Goal: Transaction & Acquisition: Book appointment/travel/reservation

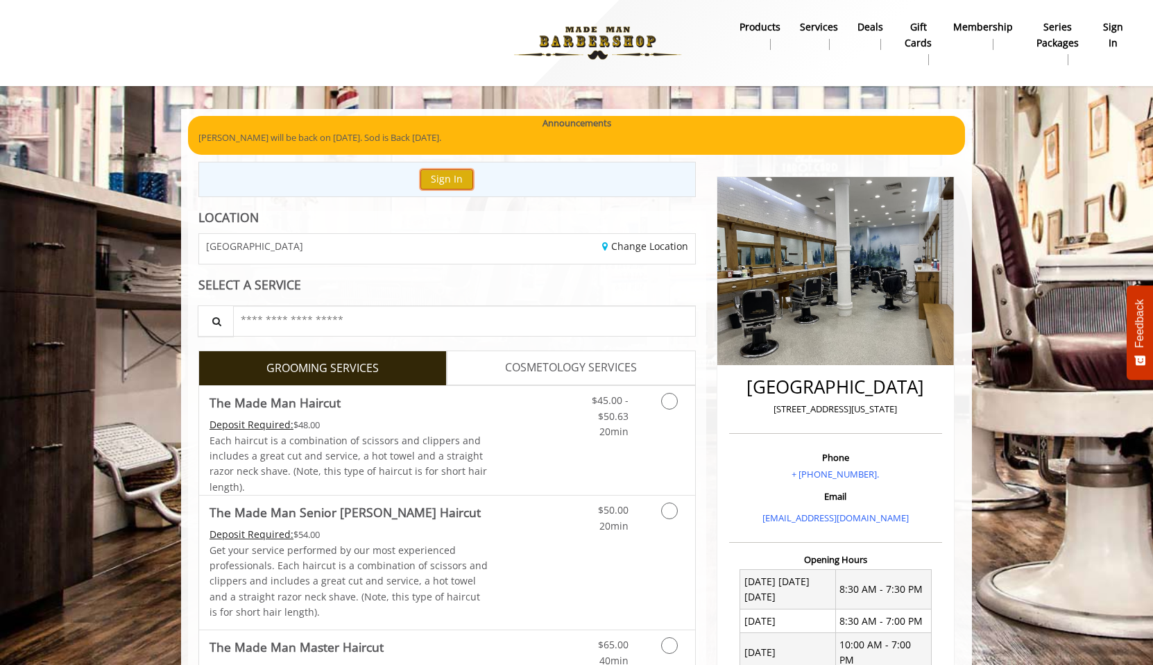
click at [454, 176] on button "Sign In" at bounding box center [446, 179] width 53 height 20
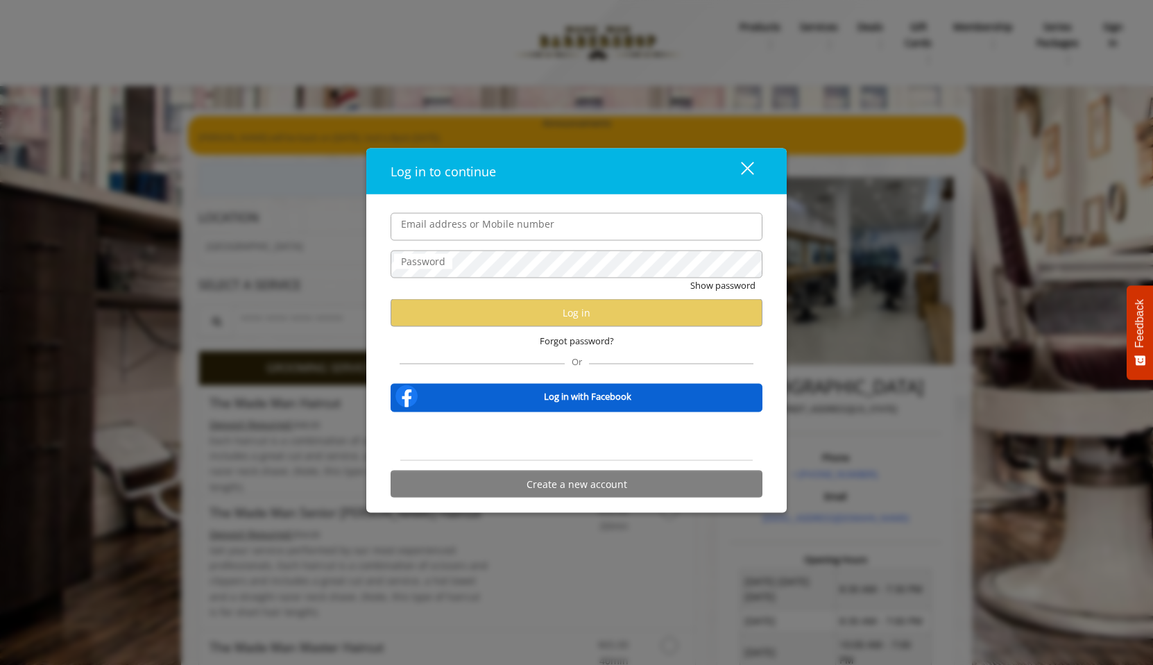
type input "**********"
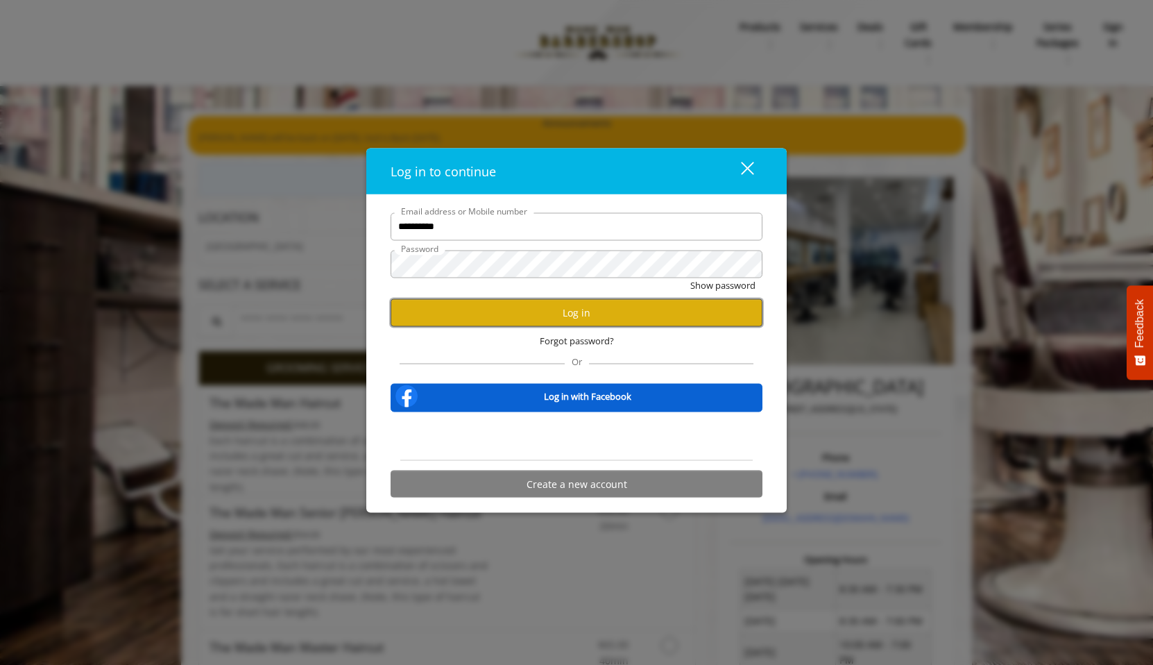
click at [508, 307] on button "Log in" at bounding box center [577, 312] width 372 height 27
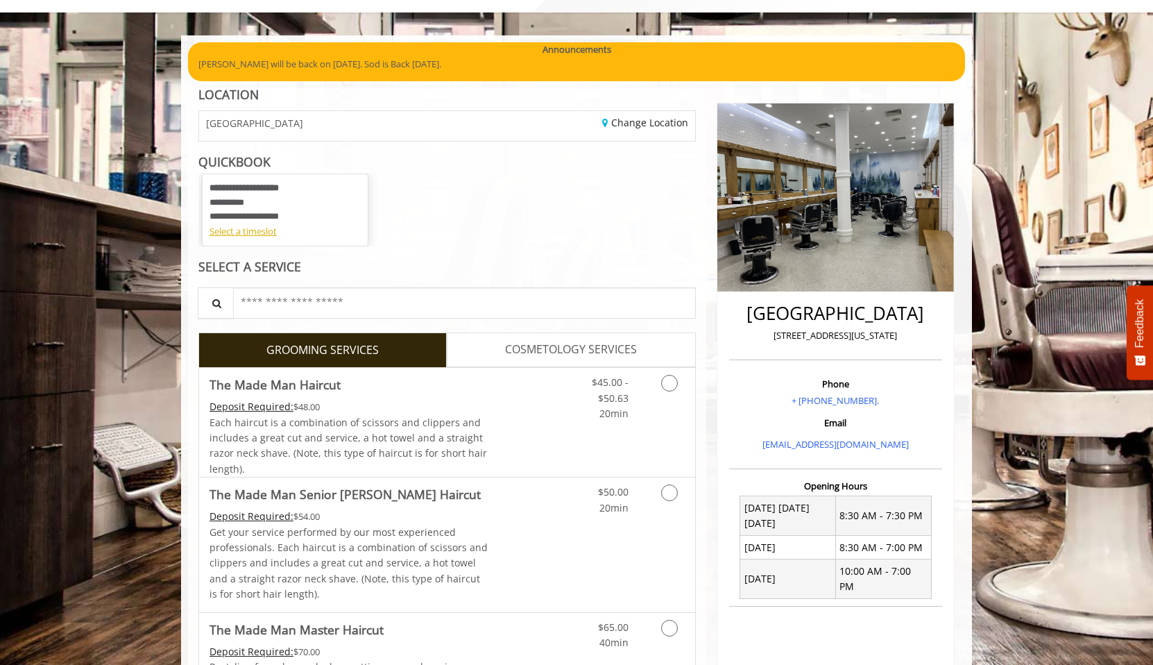
scroll to position [78, 0]
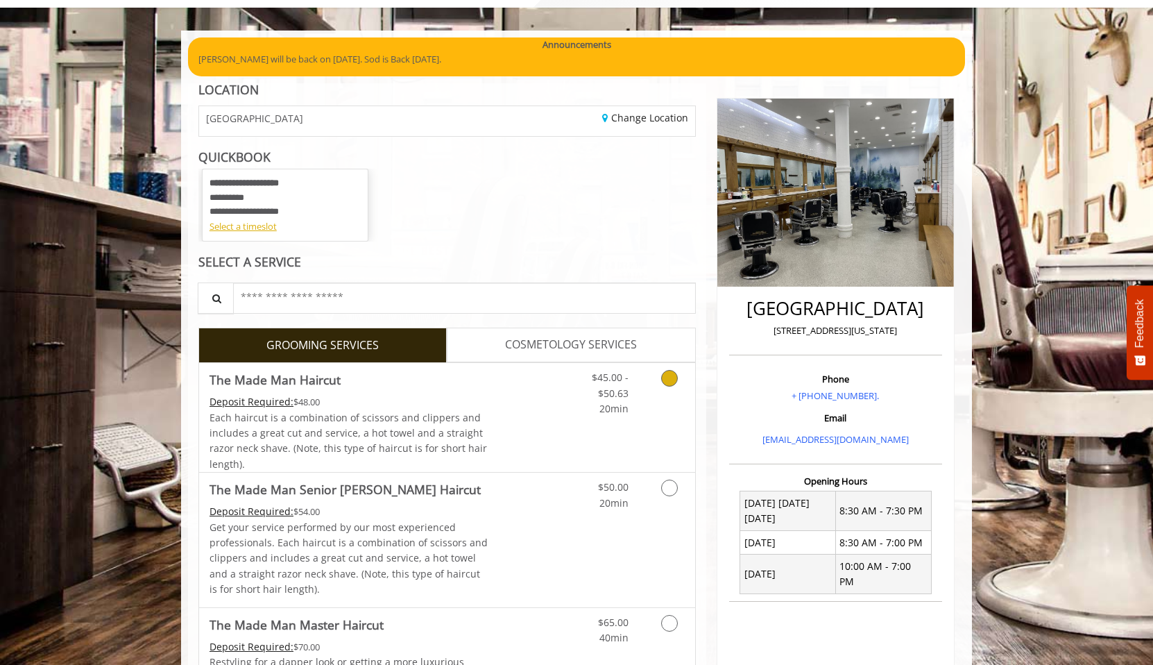
click at [530, 449] on link "Discounted Price" at bounding box center [529, 417] width 83 height 109
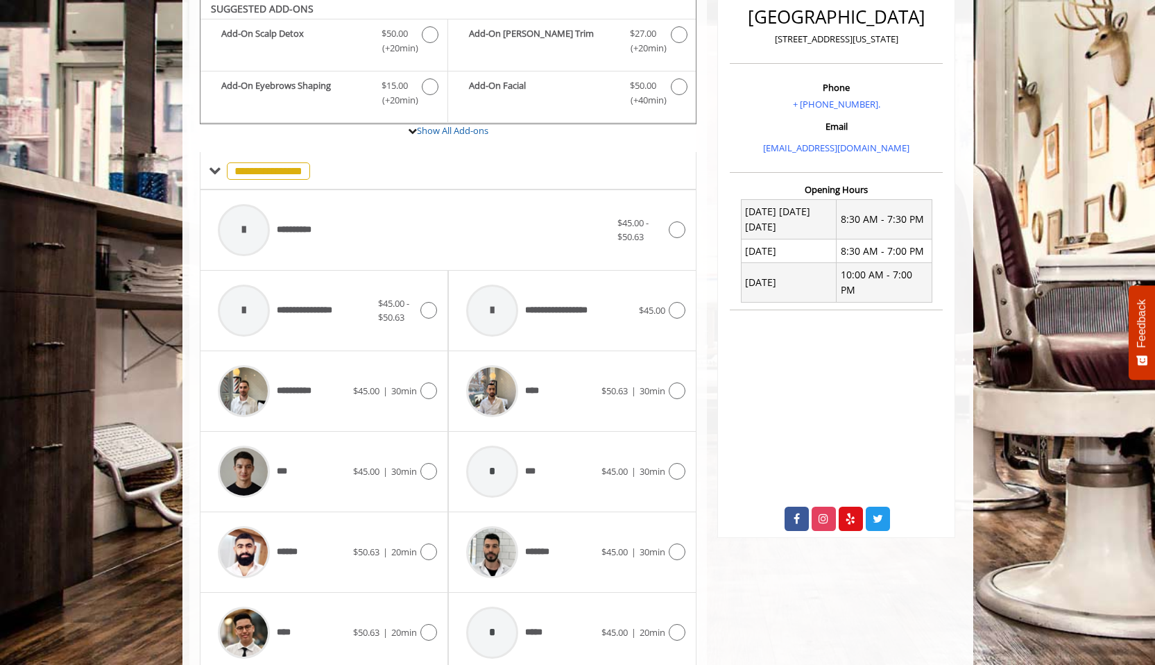
scroll to position [403, 0]
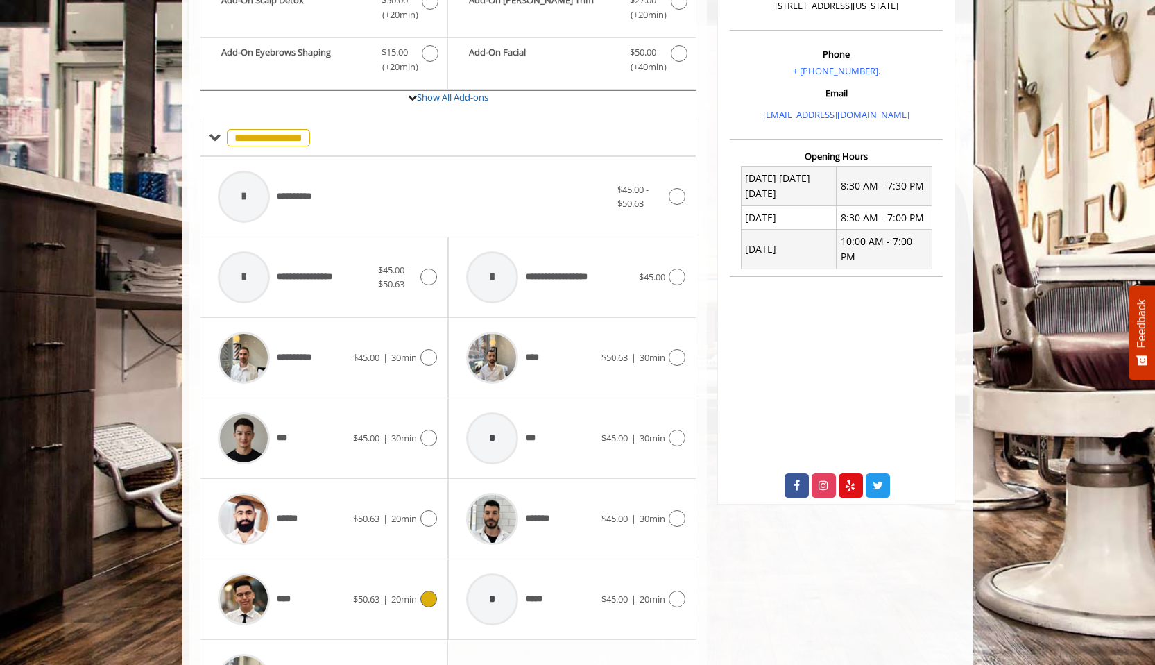
click at [422, 603] on icon at bounding box center [428, 598] width 17 height 17
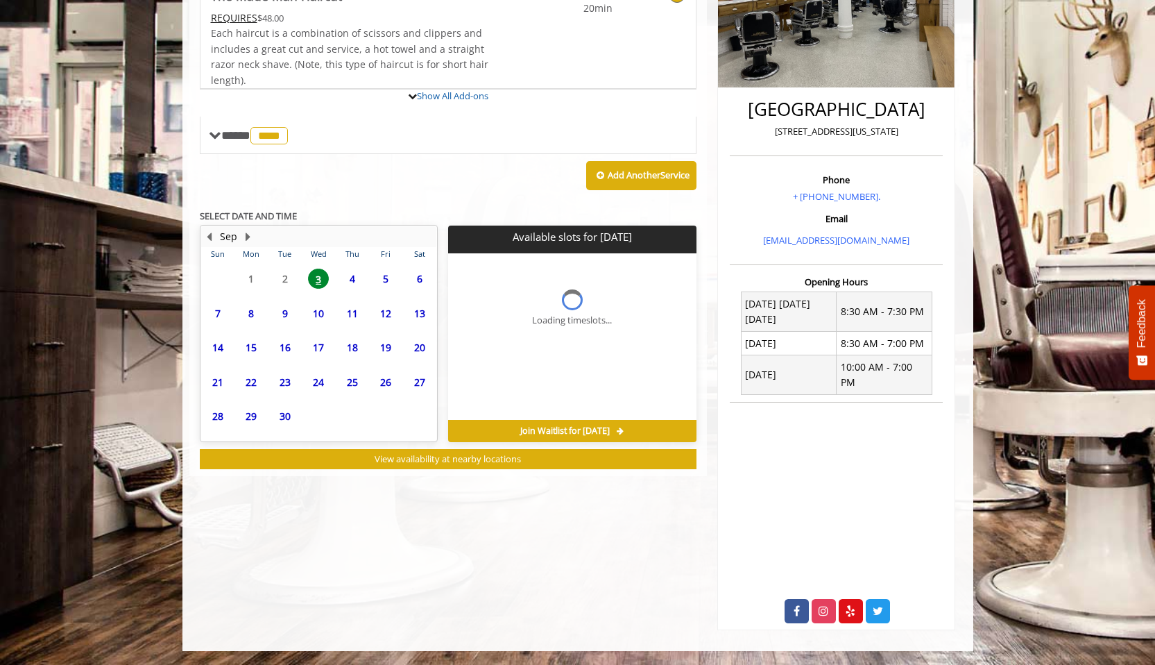
scroll to position [262, 0]
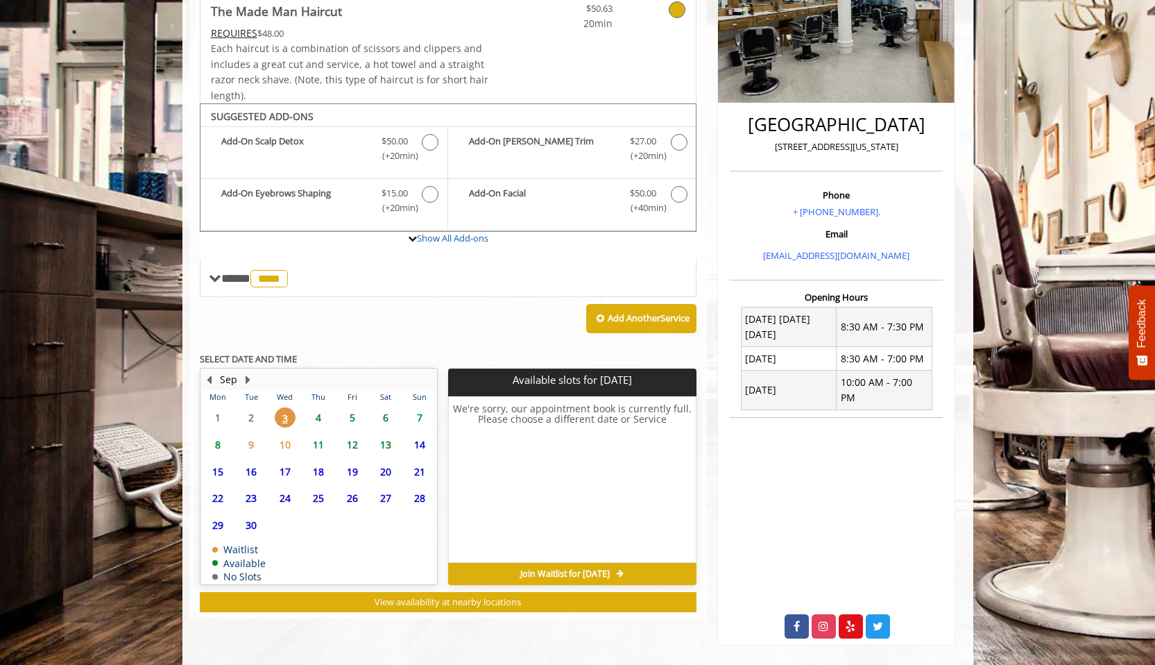
click at [322, 417] on span "4" at bounding box center [318, 417] width 21 height 20
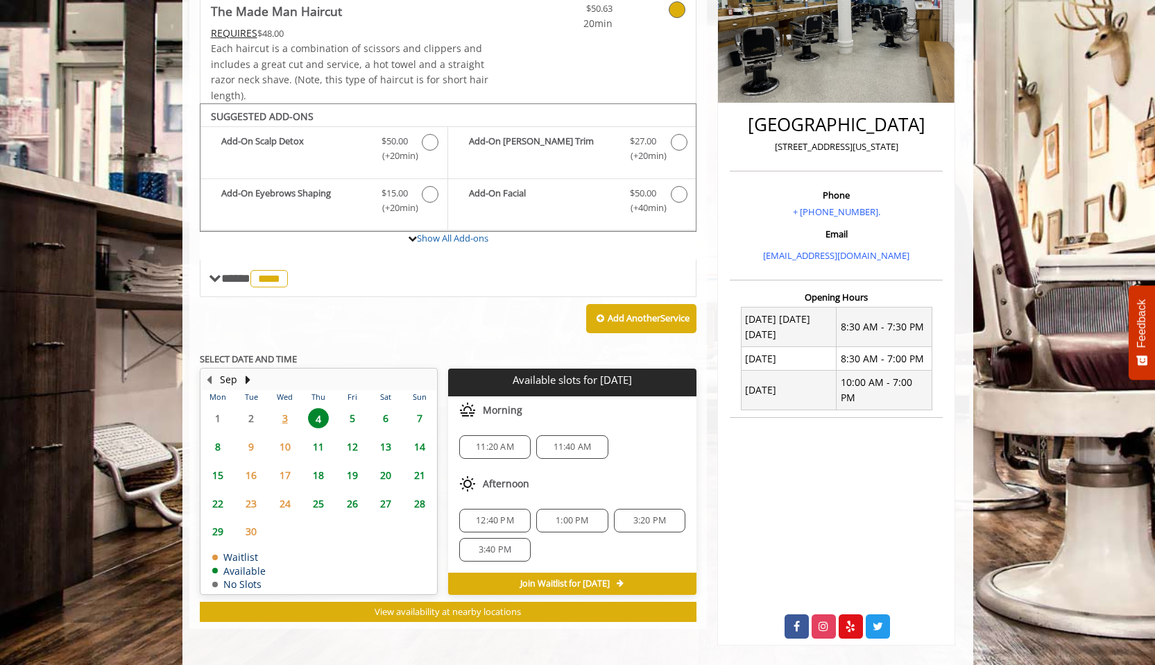
click at [509, 516] on span "12:40 PM" at bounding box center [495, 520] width 38 height 11
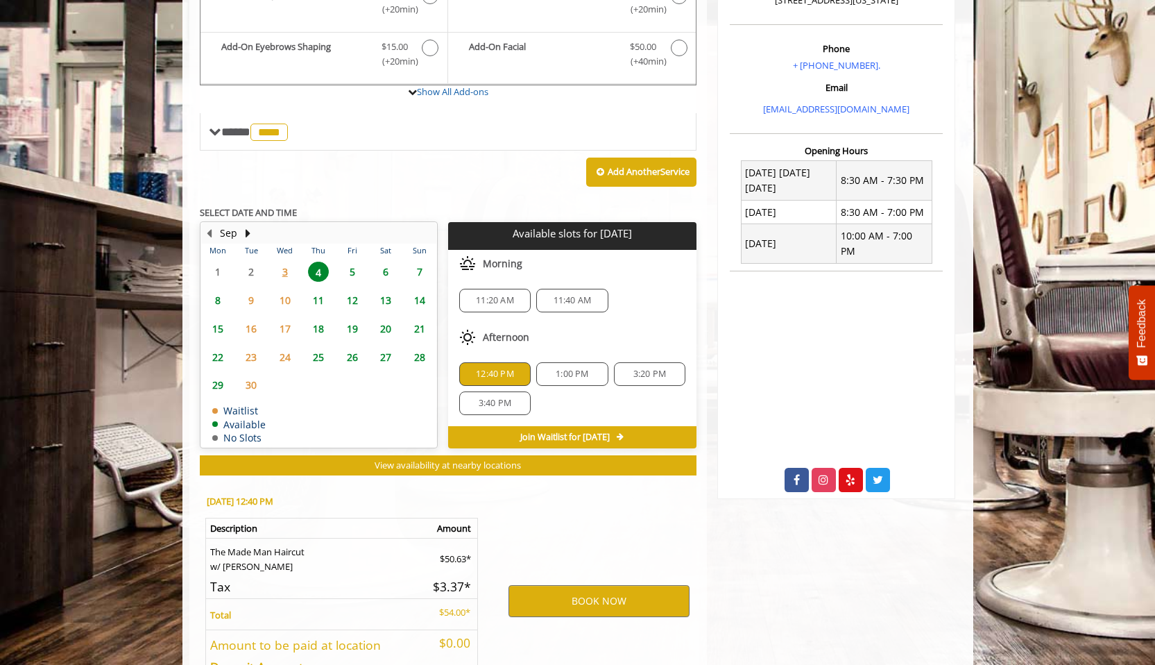
scroll to position [511, 0]
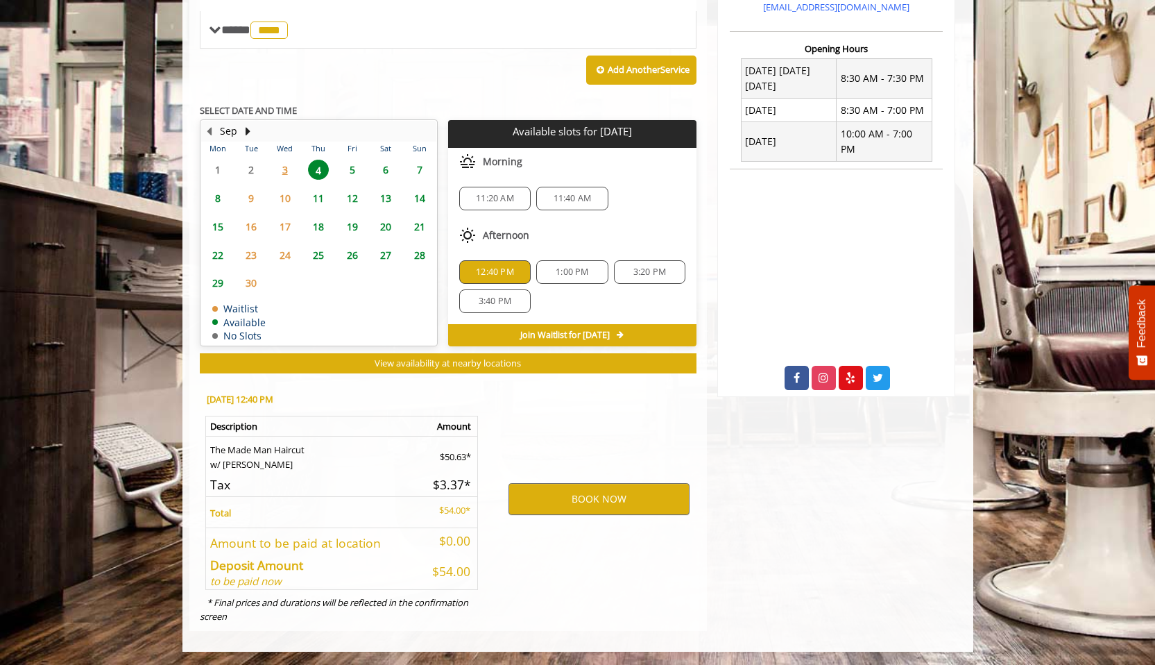
click at [573, 407] on div "BOOK NOW" at bounding box center [599, 498] width 216 height 237
click at [582, 484] on button "BOOK NOW" at bounding box center [599, 499] width 181 height 32
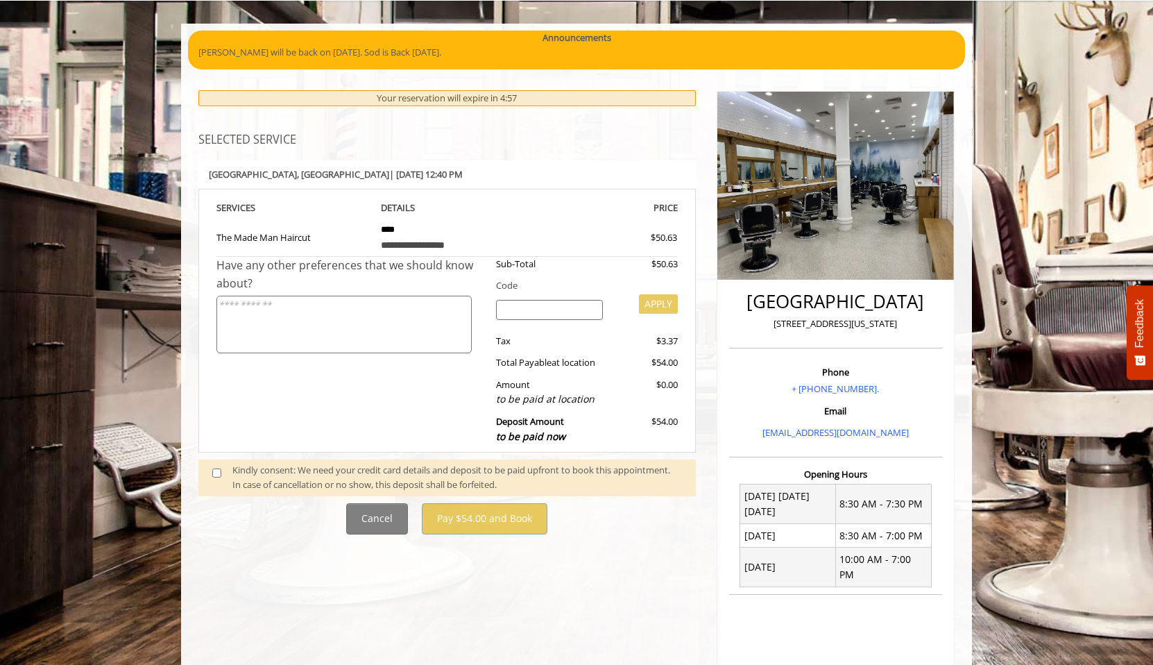
scroll to position [89, 0]
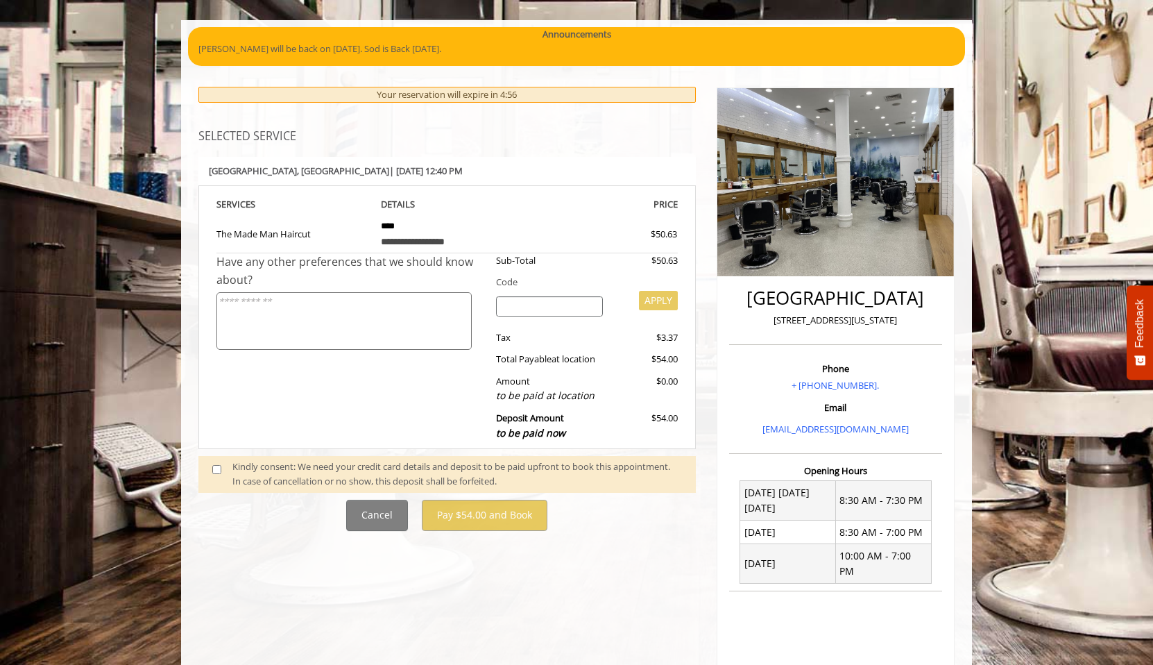
click at [217, 464] on span at bounding box center [222, 473] width 41 height 29
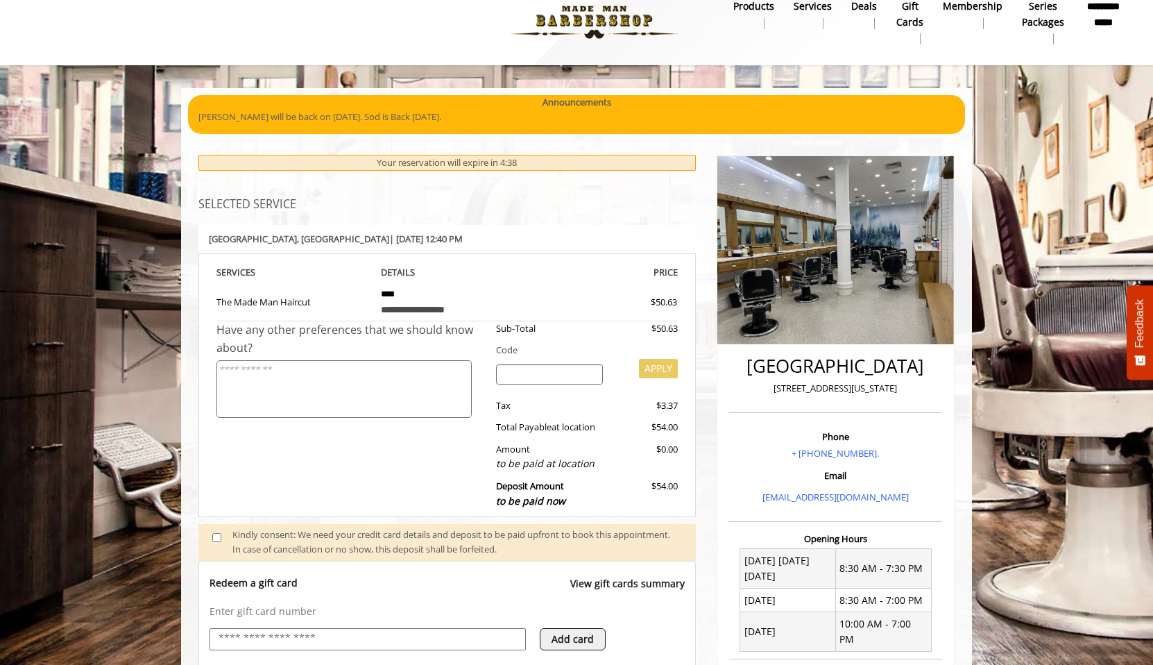
scroll to position [329, 0]
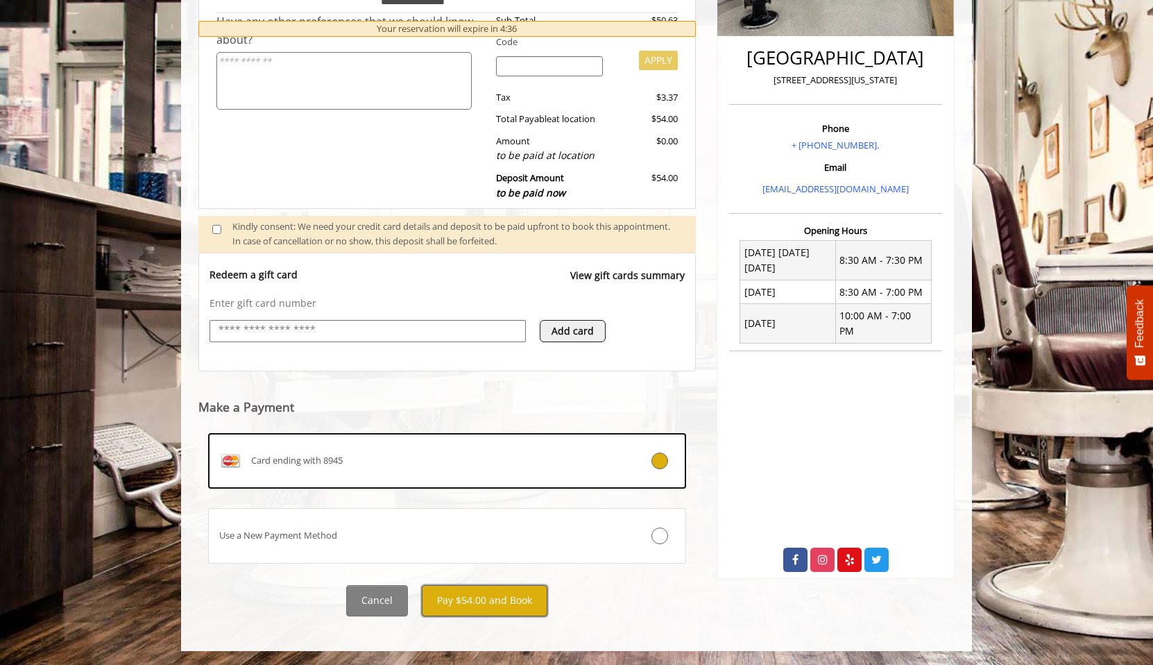
click at [523, 604] on button "Pay $54.00 and Book" at bounding box center [485, 600] width 126 height 31
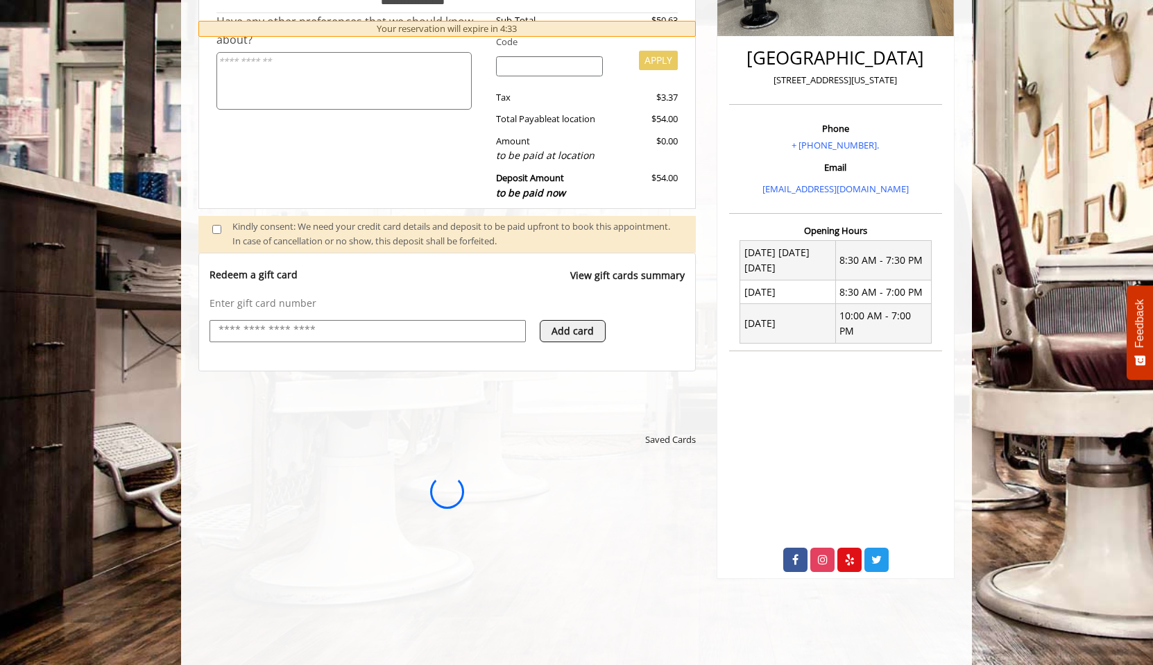
scroll to position [0, 0]
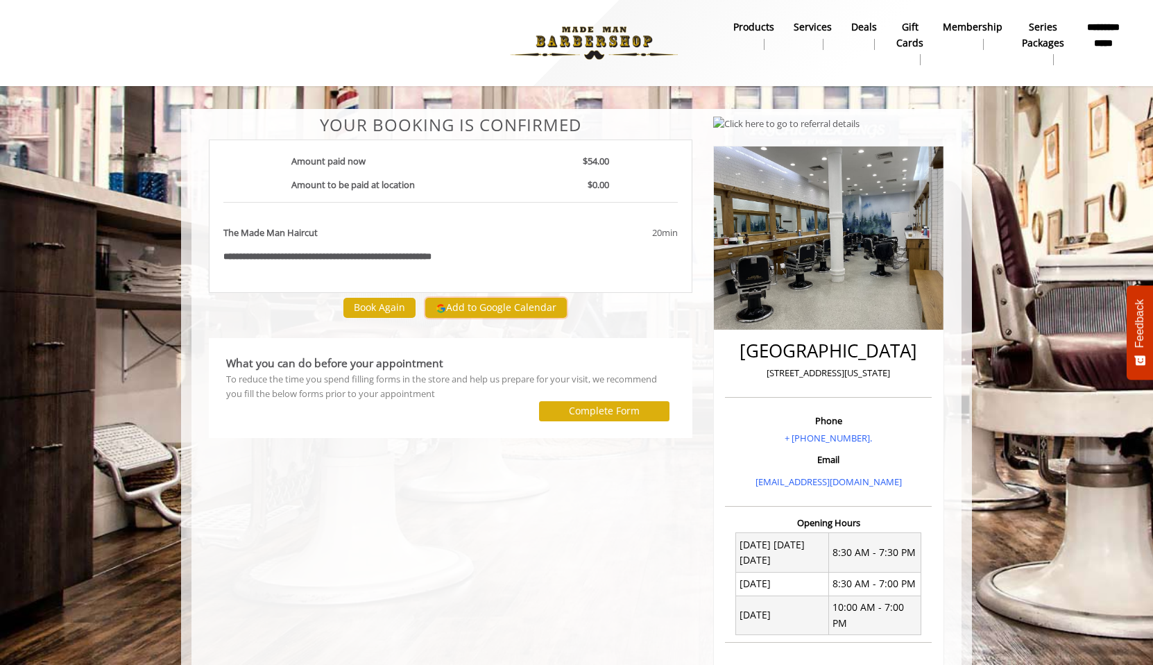
click at [486, 309] on button "Add to Google Calendar" at bounding box center [496, 308] width 142 height 21
